Goal: Task Accomplishment & Management: Manage account settings

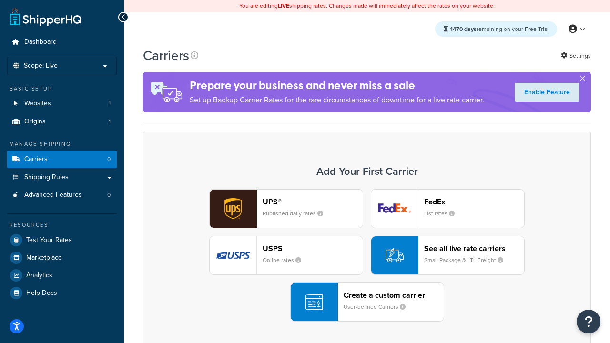
click at [367, 255] on div "UPS® Published daily rates FedEx List rates USPS Online rates See all live rate…" at bounding box center [367, 255] width 428 height 132
click at [474, 201] on header "FedEx" at bounding box center [474, 201] width 100 height 9
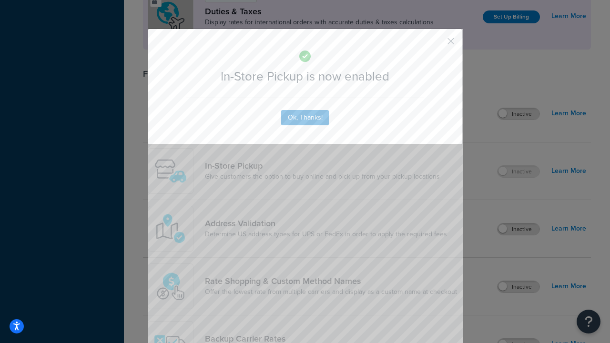
click at [436, 44] on button "button" at bounding box center [436, 44] width 2 height 2
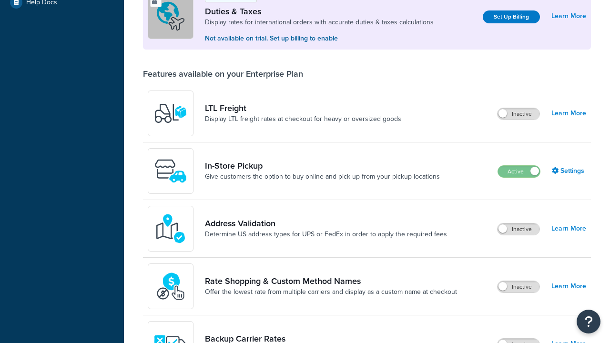
scroll to position [290, 0]
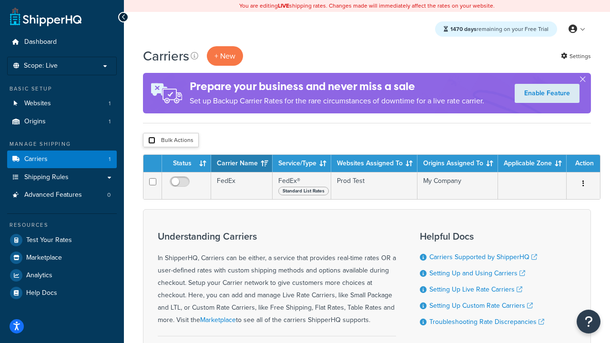
click at [151, 140] on input "checkbox" at bounding box center [151, 140] width 7 height 7
checkbox input "true"
click at [0, 0] on button "Delete" at bounding box center [0, 0] width 0 height 0
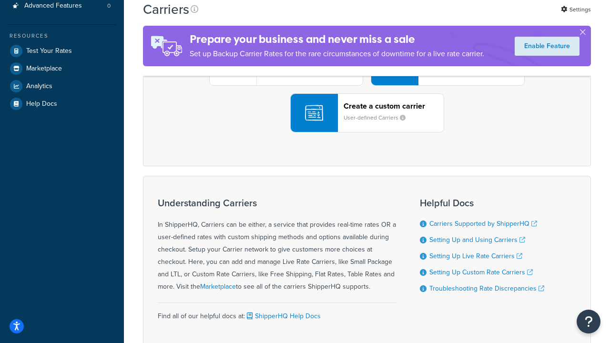
click at [367, 132] on div "UPS® Published daily rates FedEx List rates USPS Online rates See all live rate…" at bounding box center [367, 66] width 428 height 132
click at [474, 17] on header "FedEx" at bounding box center [474, 12] width 100 height 9
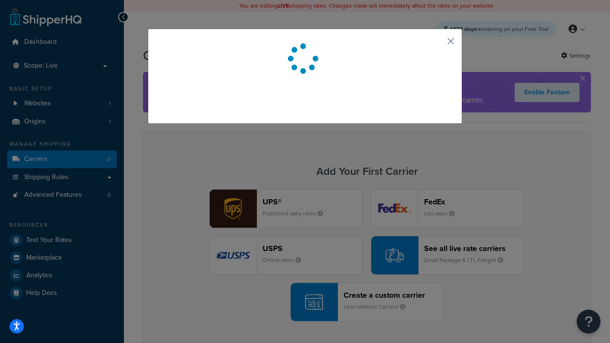
click at [436, 44] on button "button" at bounding box center [436, 44] width 2 height 2
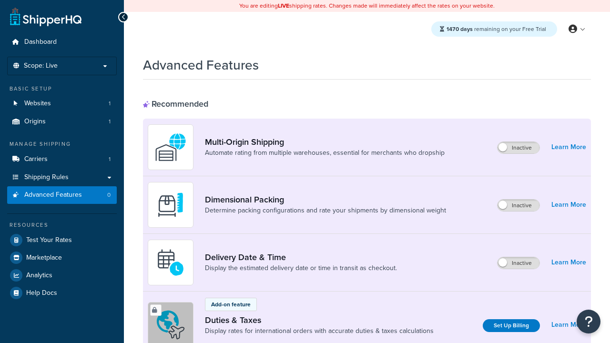
click at [62, 195] on span "Advanced Features" at bounding box center [53, 195] width 58 height 8
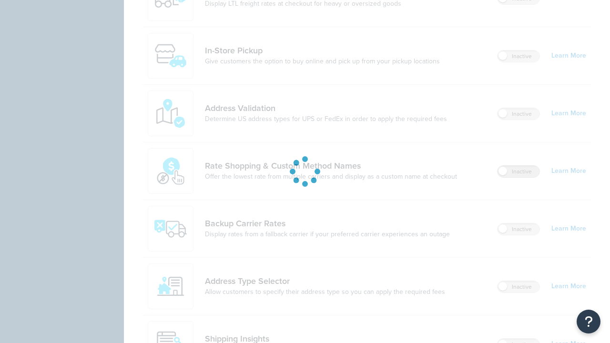
click at [518, 166] on label "Inactive" at bounding box center [518, 171] width 42 height 11
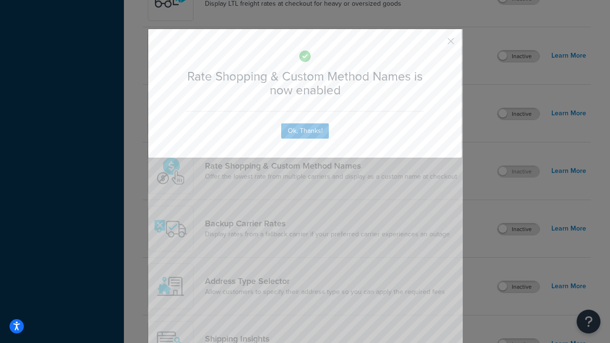
scroll to position [590, 0]
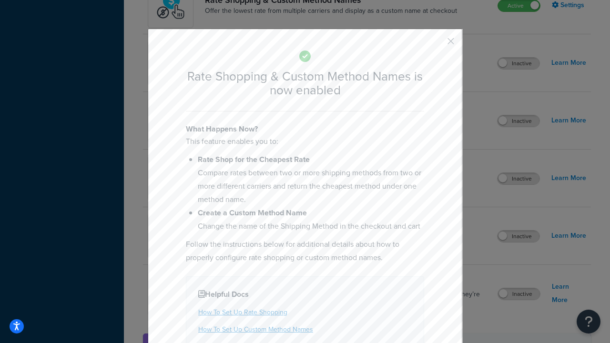
click at [436, 44] on button "button" at bounding box center [436, 44] width 2 height 2
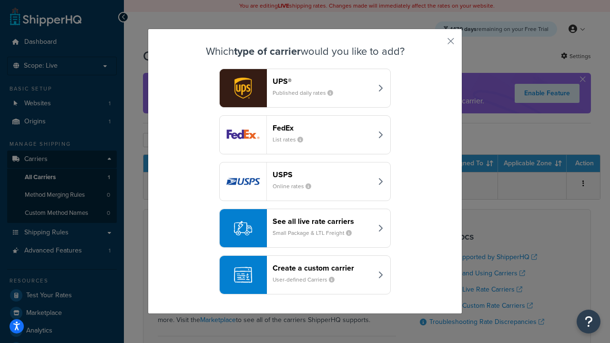
click at [305, 228] on div "See all live rate carriers Small Package & LTL Freight" at bounding box center [322, 228] width 100 height 23
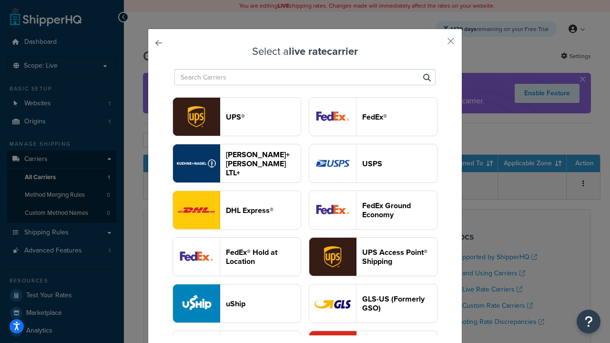
click at [373, 163] on header "USPS" at bounding box center [399, 163] width 75 height 9
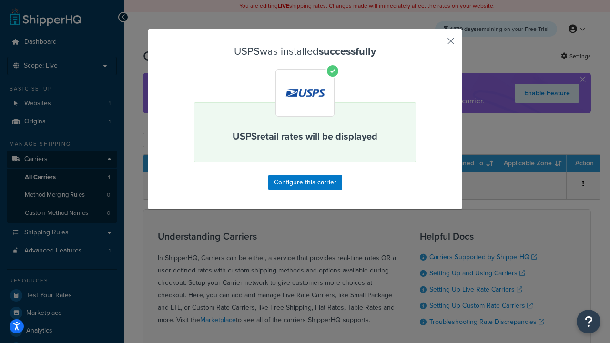
click at [436, 44] on button "button" at bounding box center [436, 44] width 2 height 2
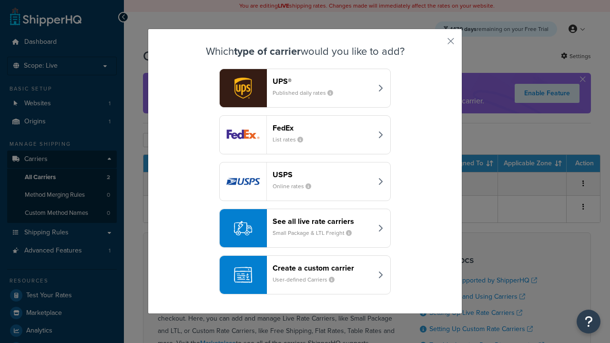
click at [305, 228] on div "See all live rate carriers Small Package & LTL Freight" at bounding box center [322, 228] width 100 height 23
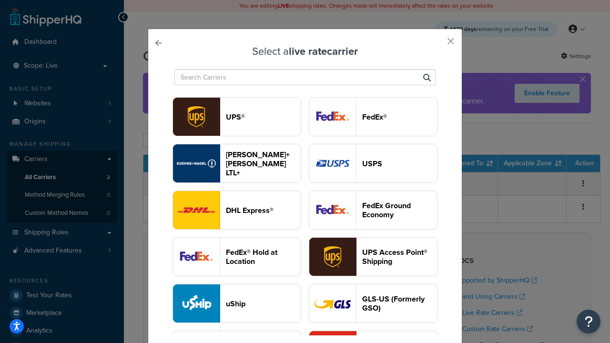
click at [373, 117] on header "FedEx®" at bounding box center [399, 116] width 75 height 9
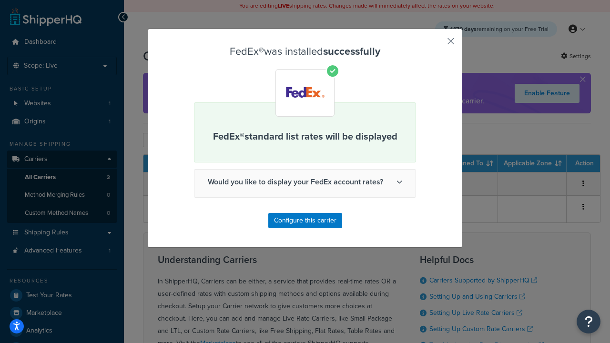
click at [436, 44] on button "button" at bounding box center [436, 44] width 2 height 2
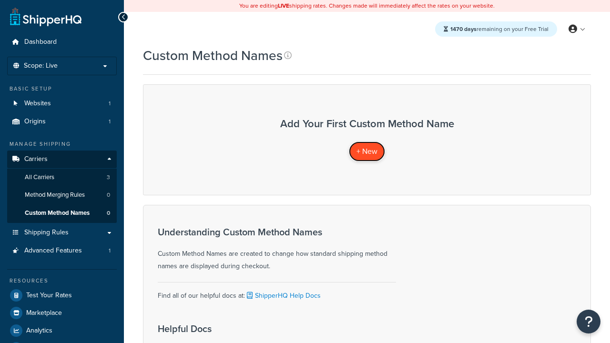
click at [367, 151] on span "+ New" at bounding box center [366, 151] width 21 height 11
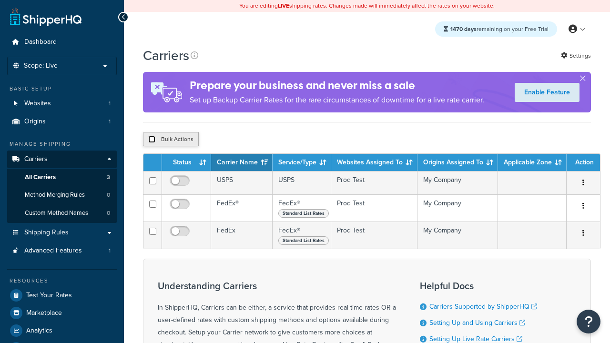
click at [151, 140] on input "checkbox" at bounding box center [151, 139] width 7 height 7
checkbox input "true"
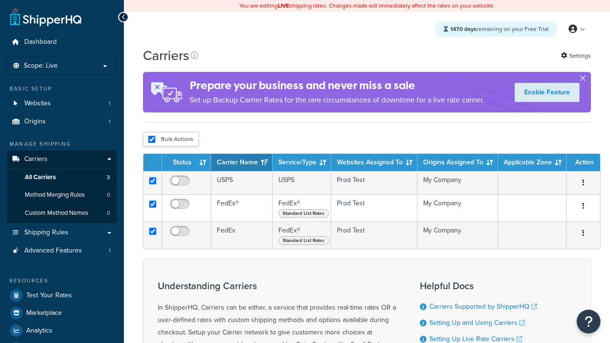
click at [0, 0] on button "Delete" at bounding box center [0, 0] width 0 height 0
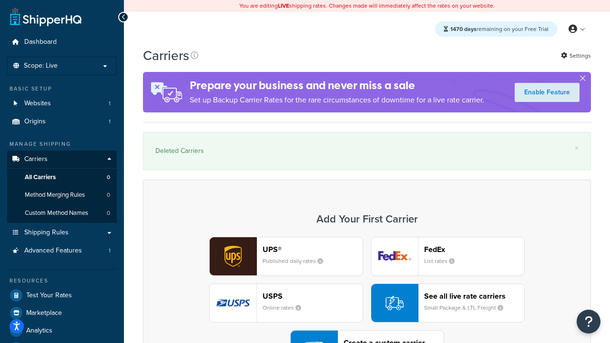
click at [367, 277] on div "UPS® Published daily rates FedEx List rates USPS Online rates See all live rate…" at bounding box center [367, 303] width 428 height 132
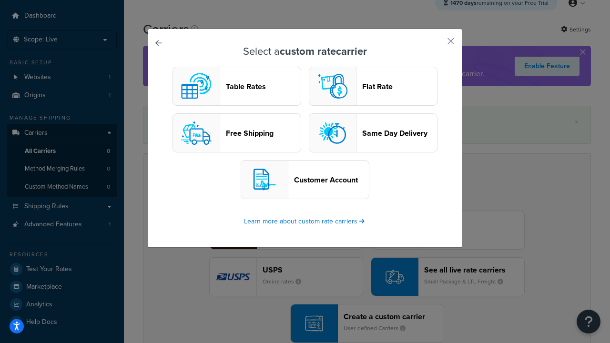
click at [373, 86] on header "Flat Rate" at bounding box center [399, 86] width 75 height 9
